Goal: Information Seeking & Learning: Learn about a topic

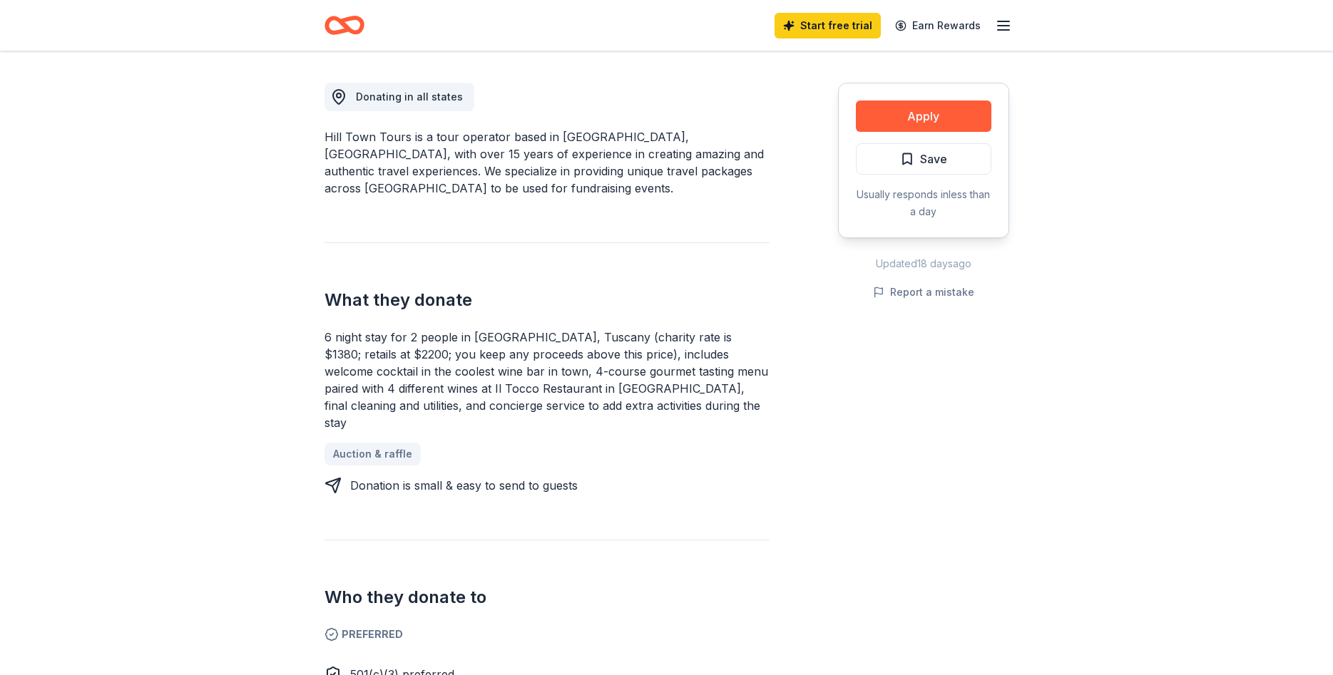
scroll to position [462, 0]
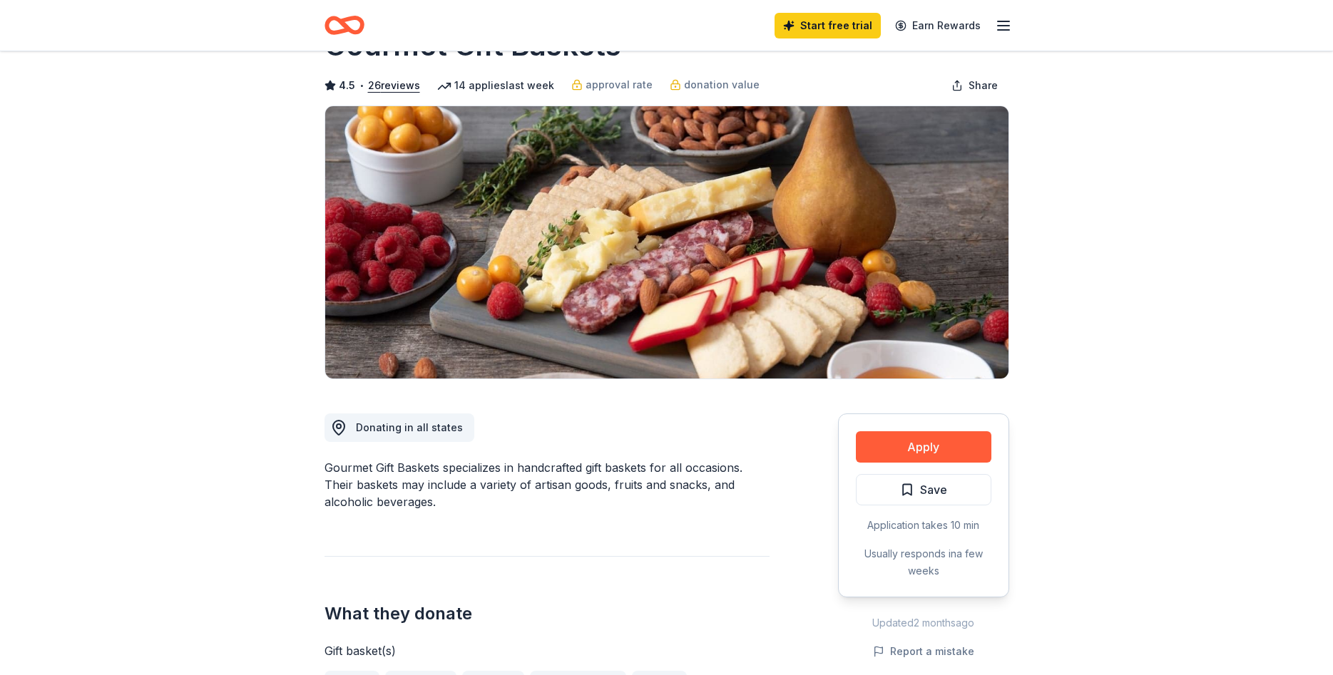
scroll to position [116, 0]
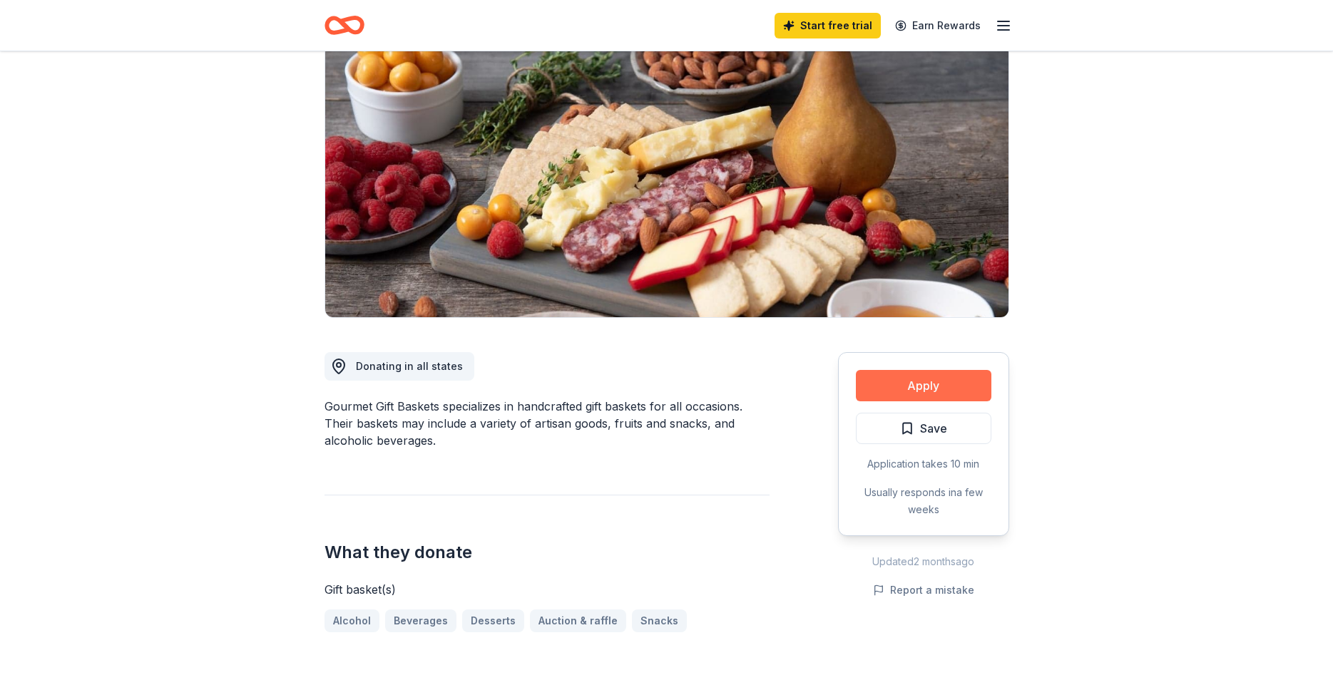
click at [923, 389] on button "Apply" at bounding box center [923, 385] width 135 height 31
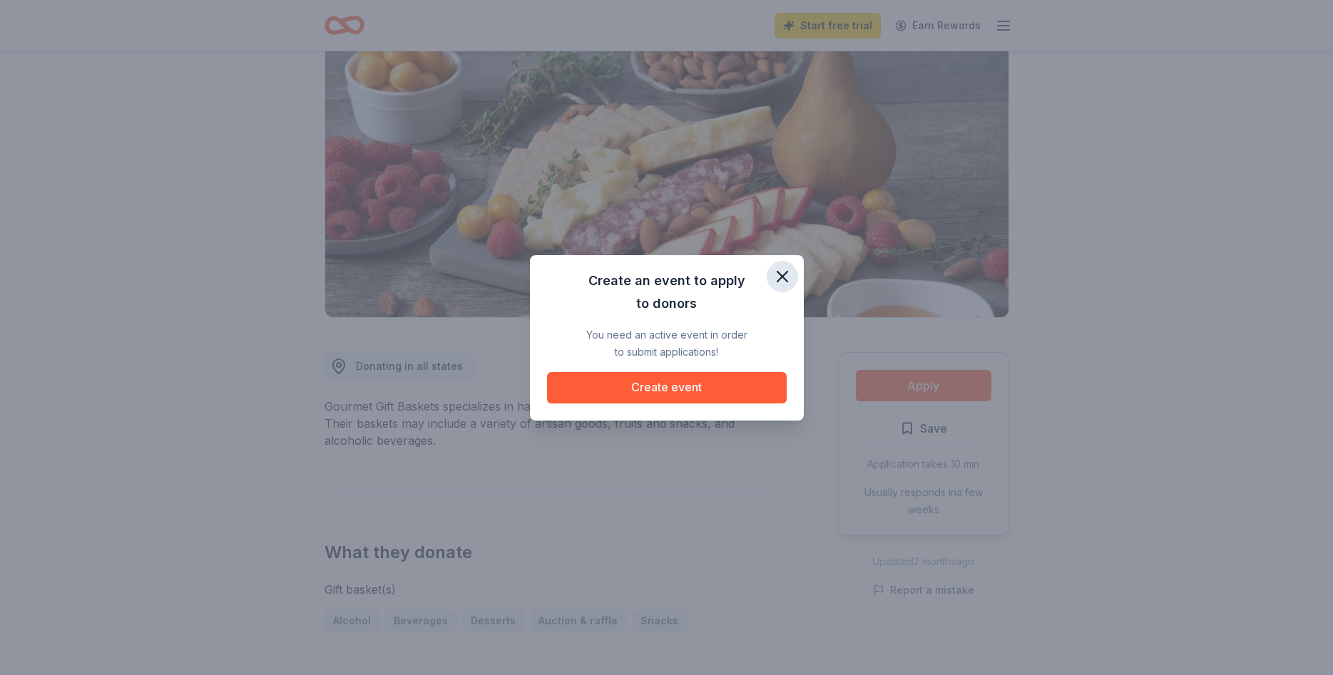
click at [779, 276] on icon "button" at bounding box center [782, 277] width 20 height 20
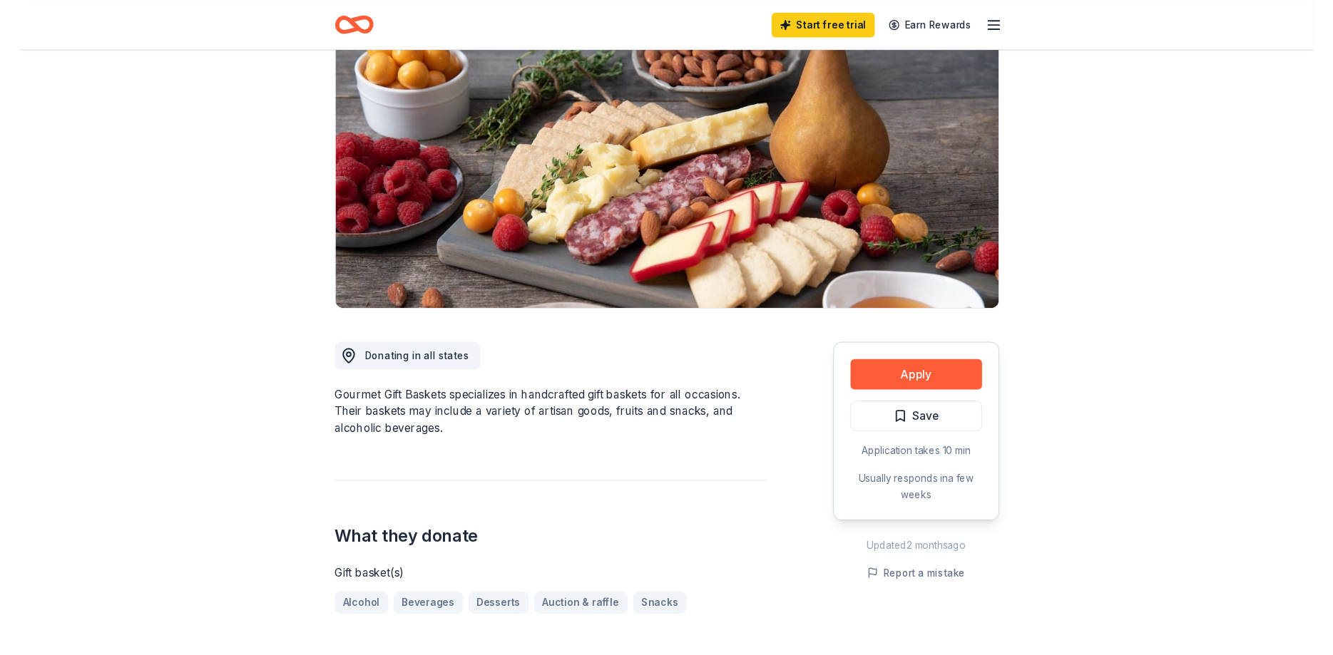
scroll to position [0, 0]
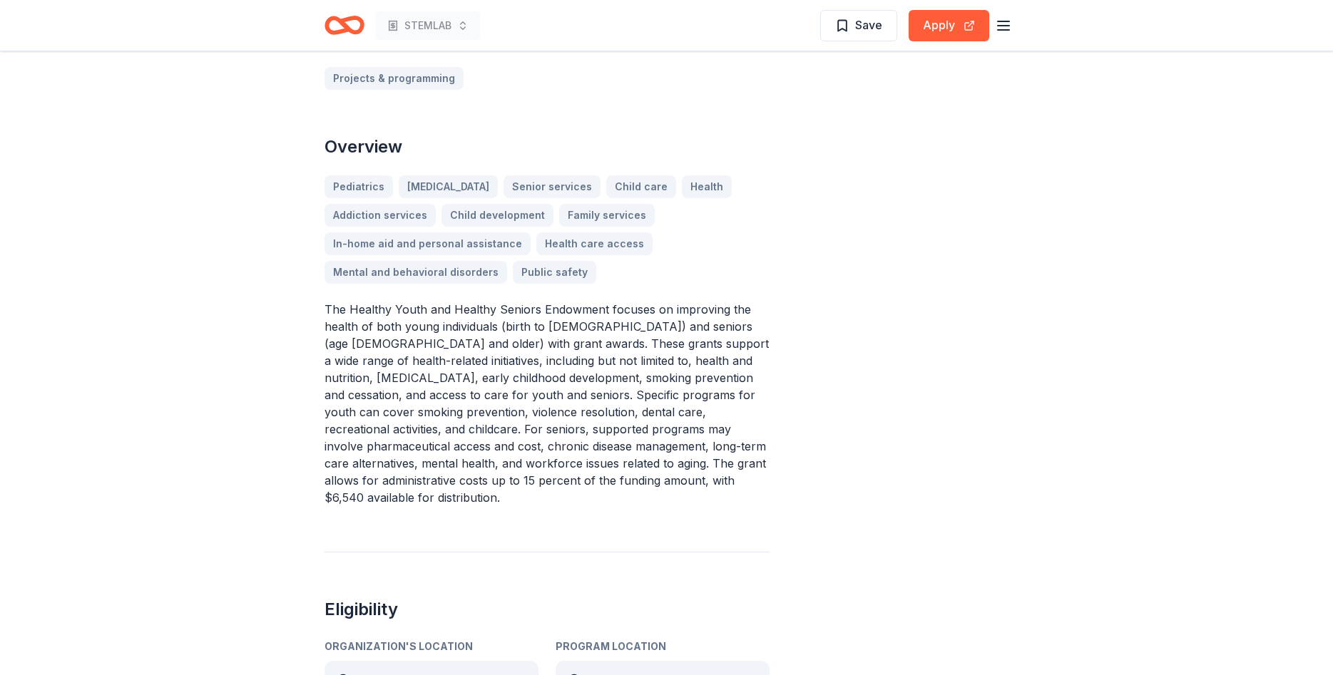
scroll to position [347, 0]
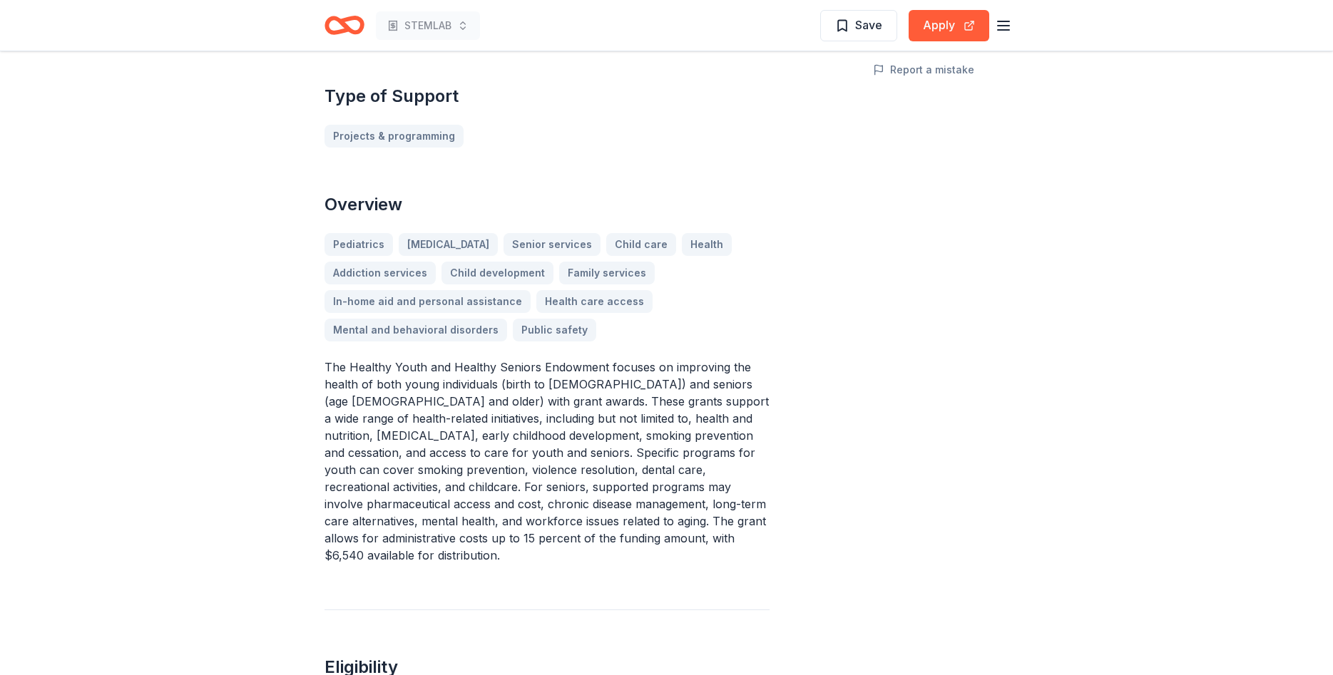
click at [510, 233] on div "Pediatrics [MEDICAL_DATA] Senior services Child care Health Addiction services …" at bounding box center [546, 287] width 445 height 108
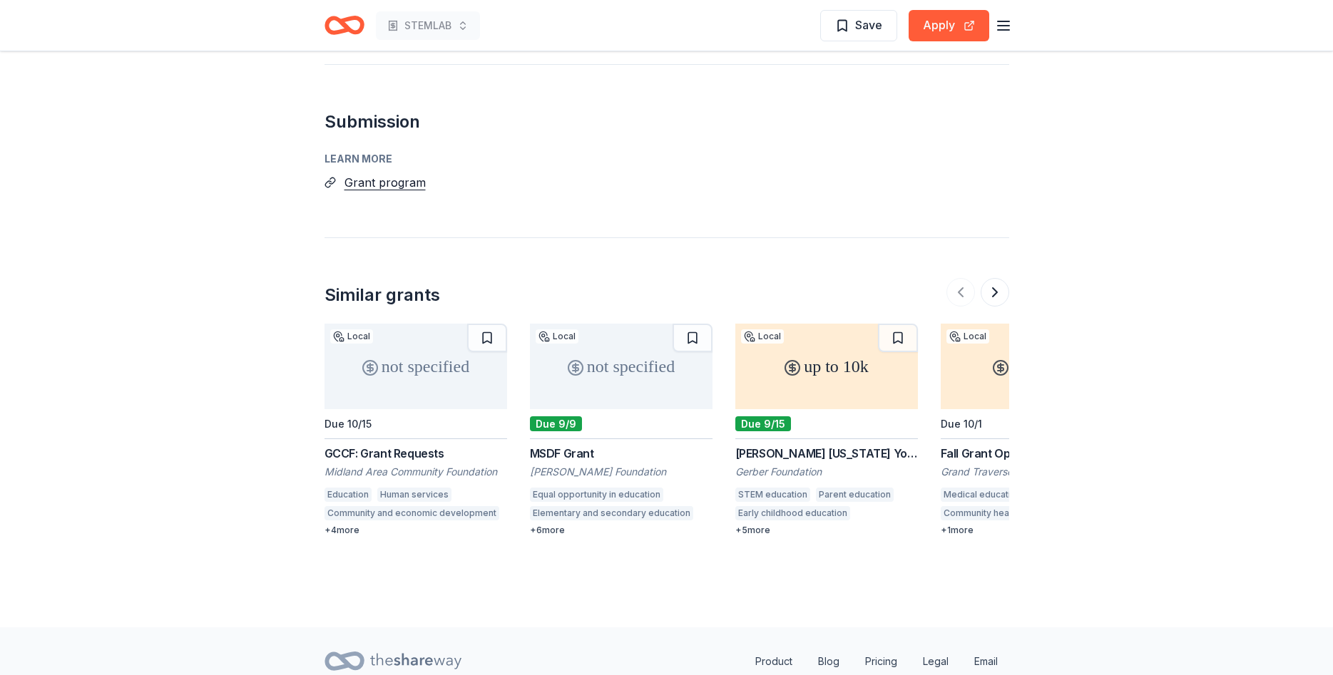
scroll to position [1439, 0]
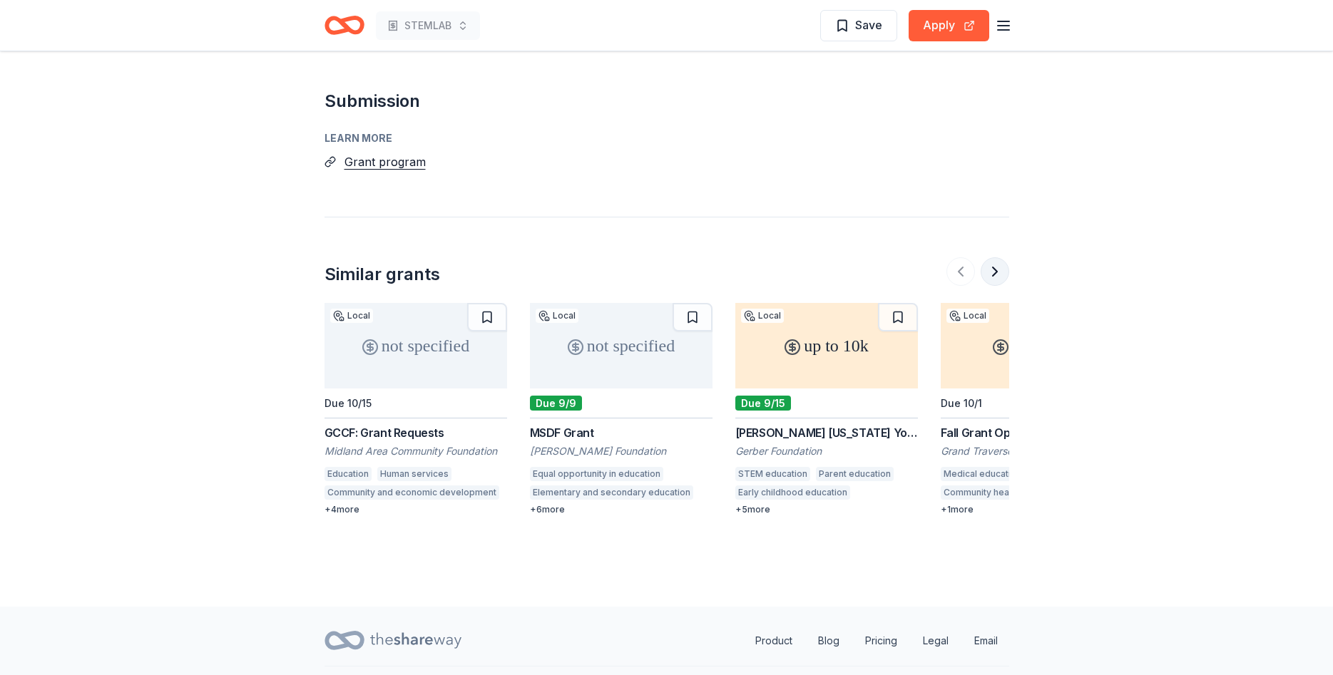
click at [994, 257] on button at bounding box center [994, 271] width 29 height 29
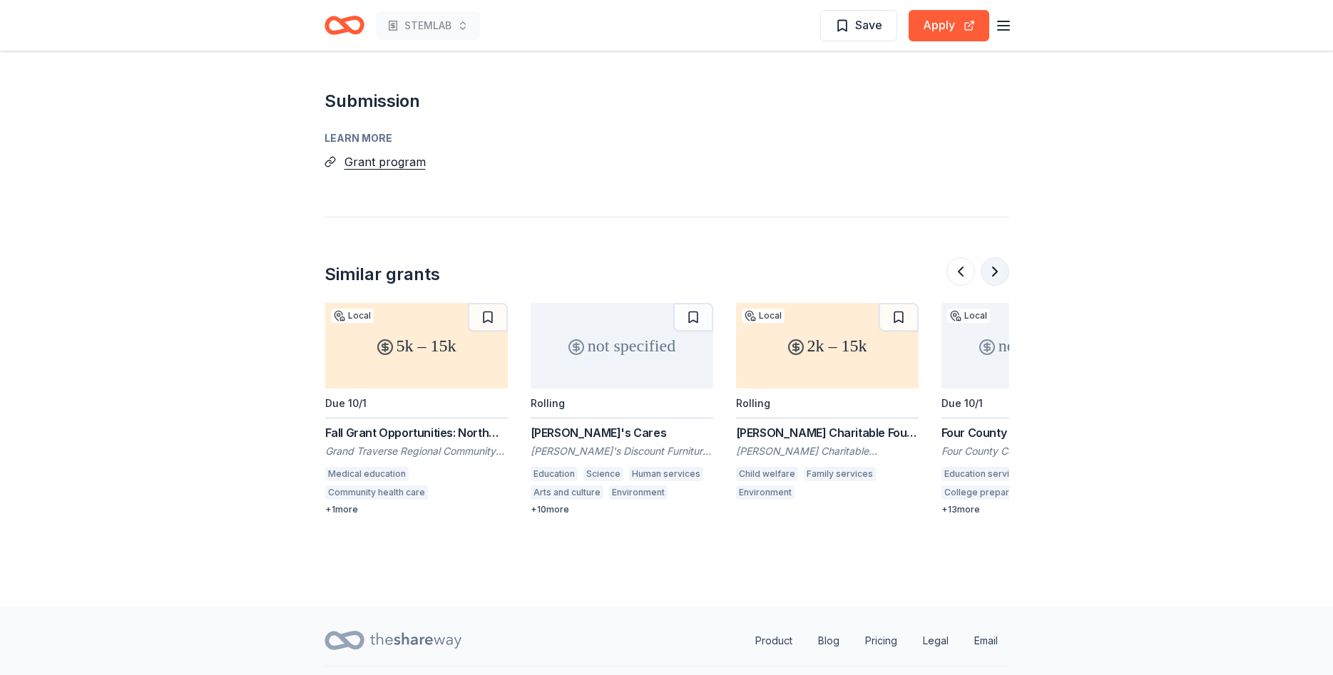
scroll to position [0, 616]
click at [994, 257] on button at bounding box center [994, 271] width 29 height 29
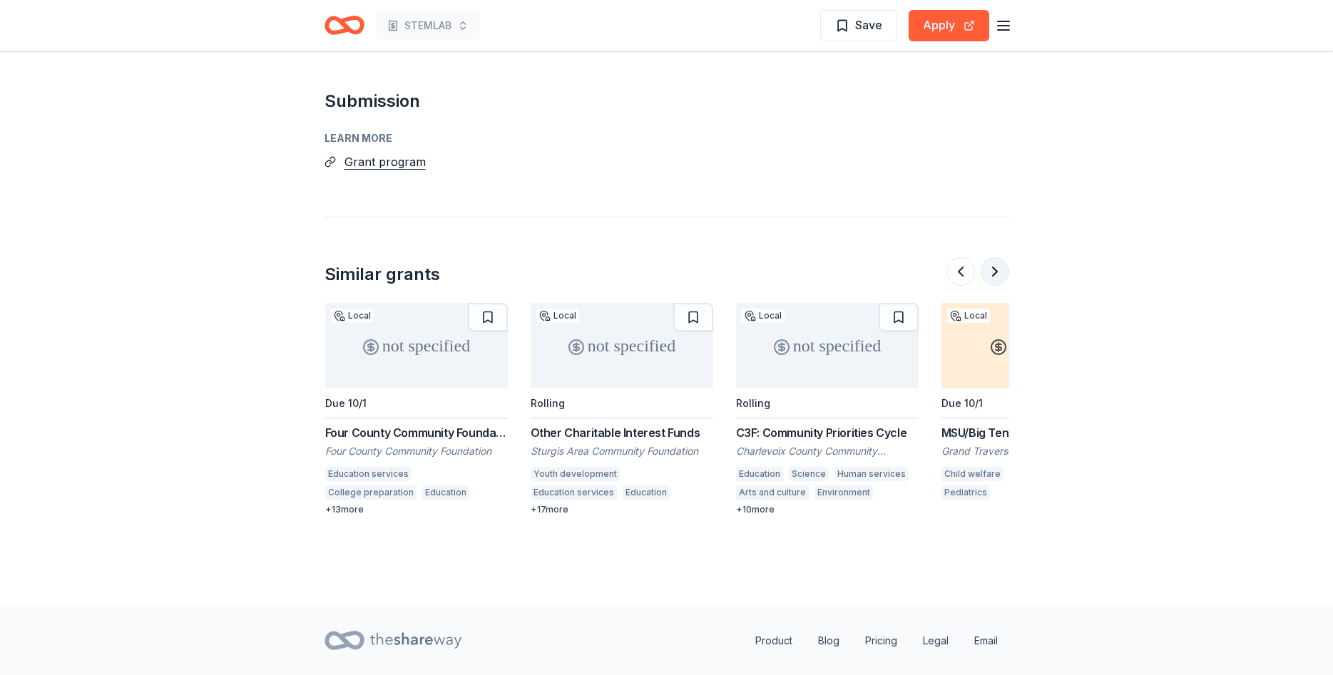
scroll to position [0, 1232]
click at [994, 257] on button at bounding box center [994, 271] width 29 height 29
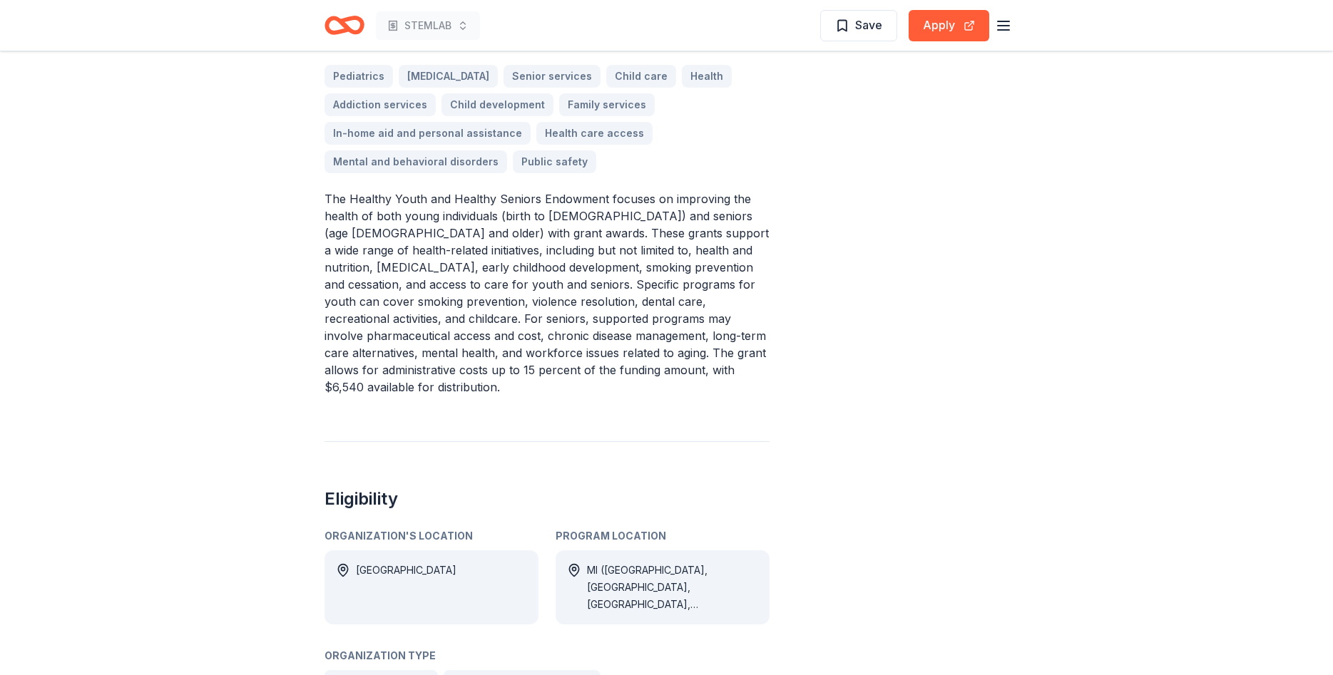
scroll to position [0, 0]
